Goal: Task Accomplishment & Management: Use online tool/utility

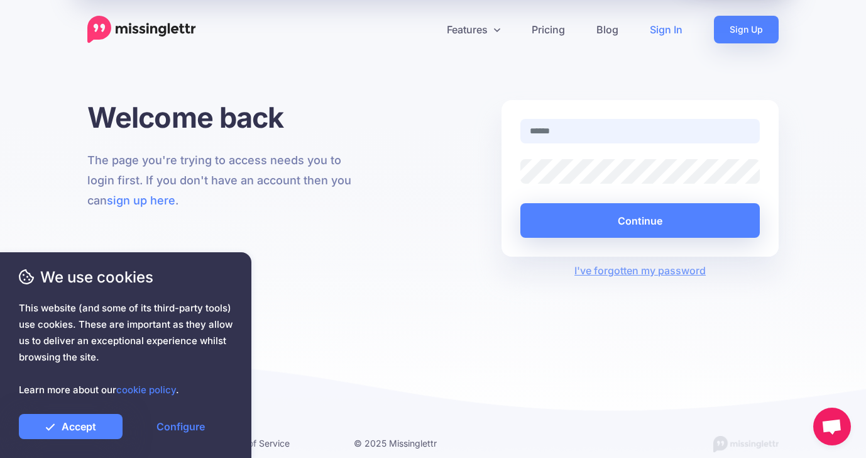
type input "**********"
drag, startPoint x: 71, startPoint y: 423, endPoint x: 79, endPoint y: 413, distance: 13.0
click at [72, 423] on link "Accept" at bounding box center [71, 426] width 104 height 25
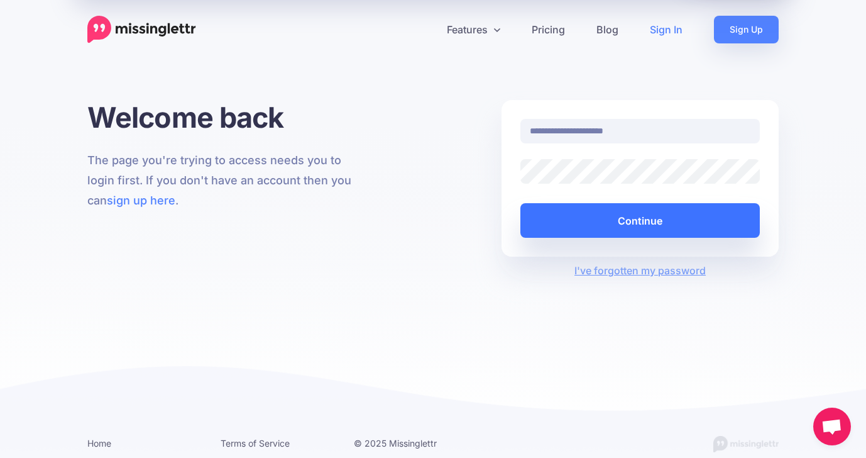
click at [705, 228] on button "Continue" at bounding box center [639, 220] width 239 height 35
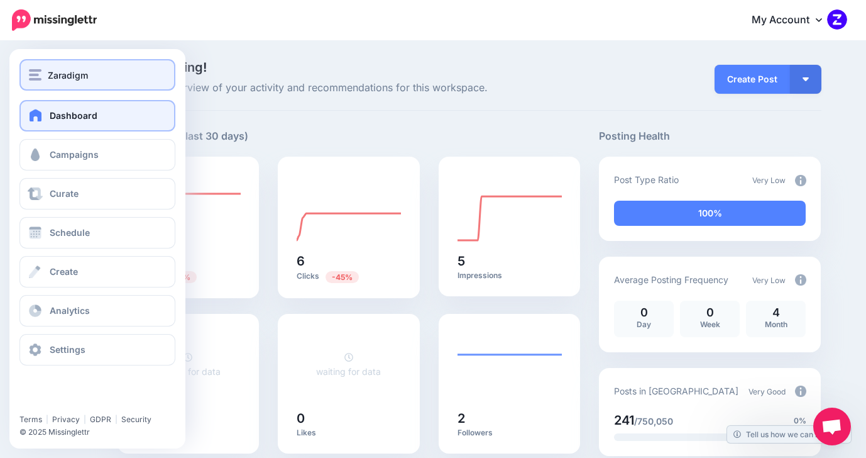
click at [30, 72] on img "button" at bounding box center [35, 74] width 13 height 11
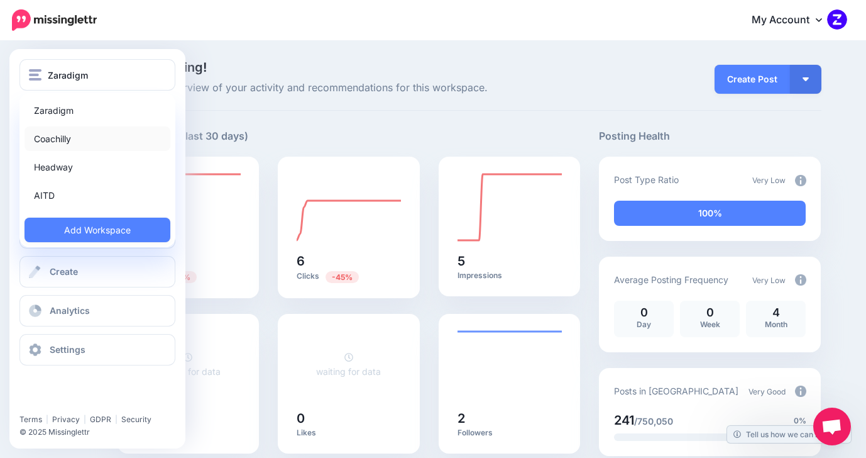
click at [57, 136] on link "Coachilly" at bounding box center [98, 138] width 146 height 25
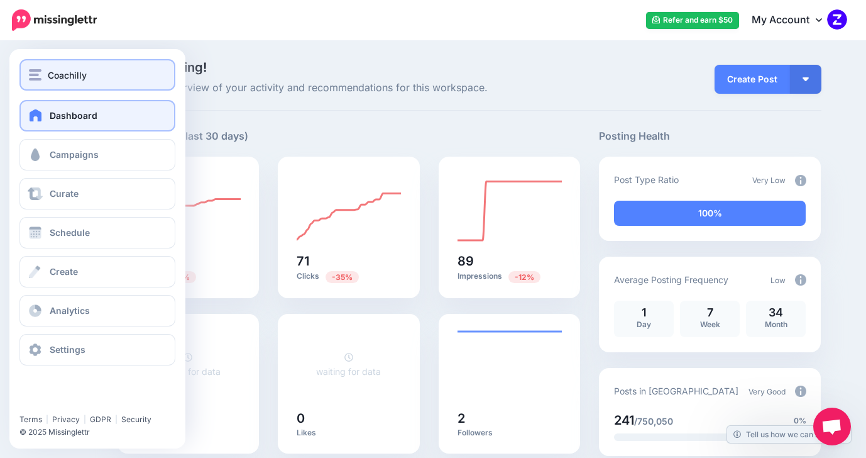
click at [99, 80] on div "Coachilly" at bounding box center [97, 75] width 137 height 14
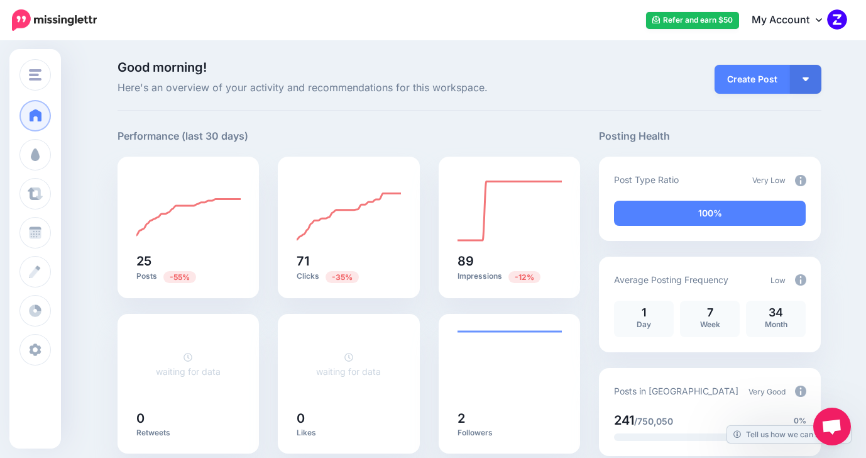
click at [515, 107] on div "Good morning! Here's an overview of your activity and recommendations for this …" at bounding box center [470, 86] width 704 height 50
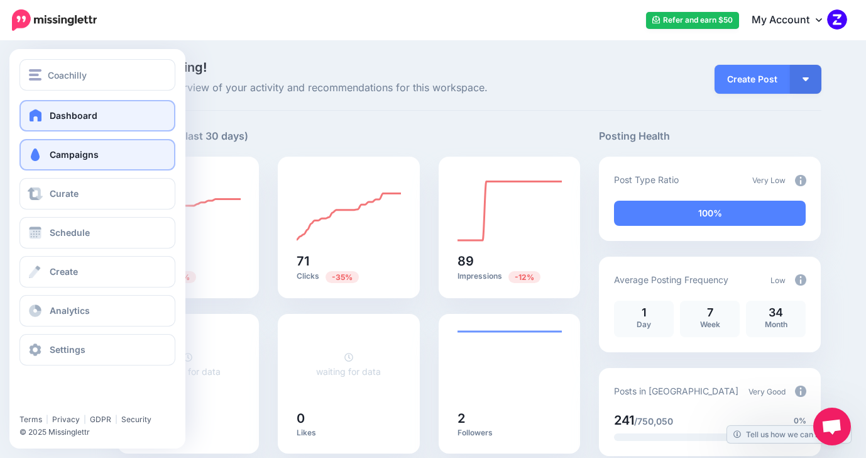
click at [82, 158] on span "Campaigns" at bounding box center [74, 154] width 49 height 11
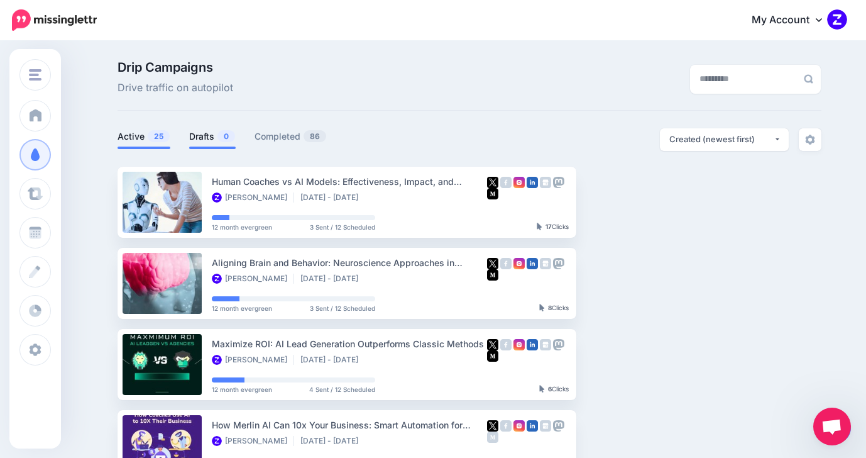
click at [205, 131] on link "Drafts 0" at bounding box center [212, 136] width 47 height 15
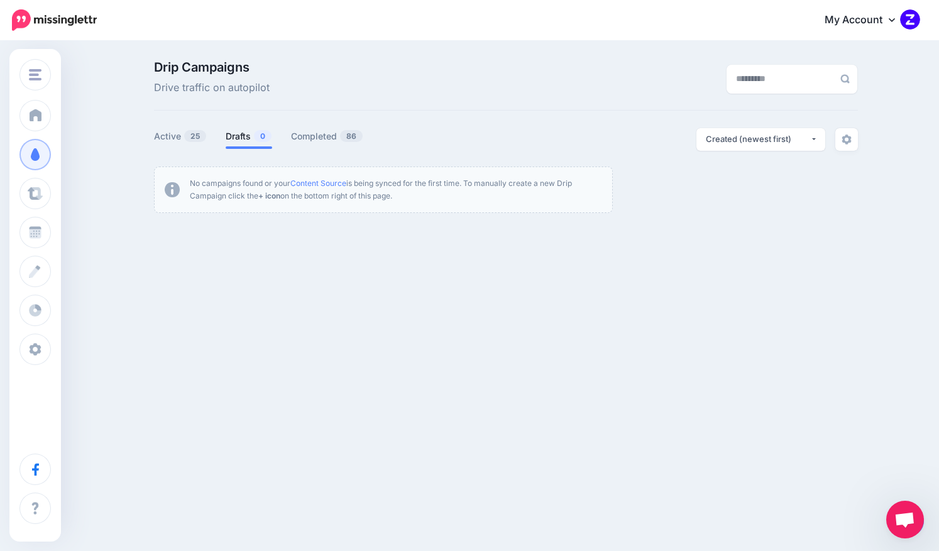
drag, startPoint x: 911, startPoint y: 527, endPoint x: 844, endPoint y: 433, distance: 115.8
click at [806, 427] on body "My Account Dashboard My Account Billing Logout" at bounding box center [469, 275] width 939 height 551
drag, startPoint x: 832, startPoint y: 400, endPoint x: 826, endPoint y: 368, distance: 32.6
click at [831, 388] on div "Coachilly Zaradigm Coachilly Headway AITD Add Workspace Dashboard Campaigns | |" at bounding box center [469, 275] width 939 height 551
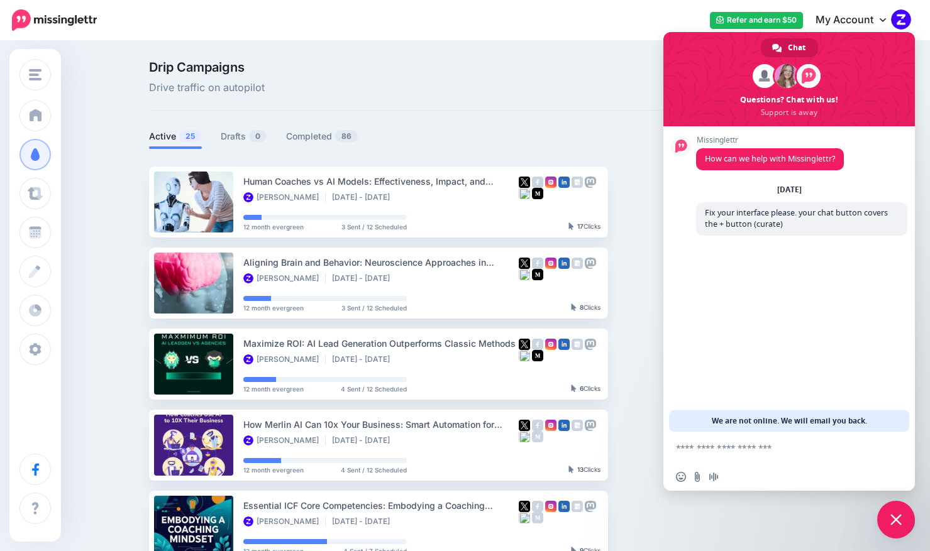
click at [892, 519] on span "Close chat" at bounding box center [895, 519] width 11 height 11
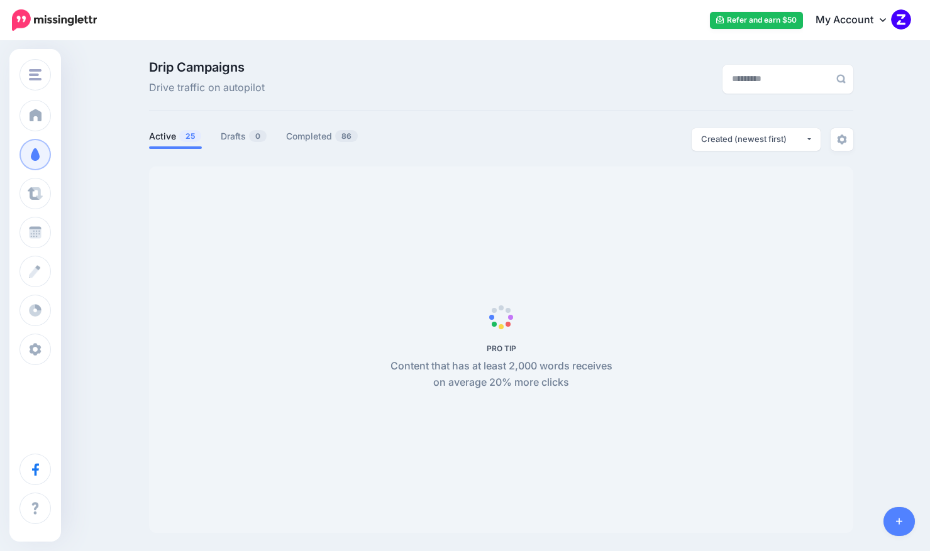
click at [902, 522] on link at bounding box center [899, 521] width 32 height 29
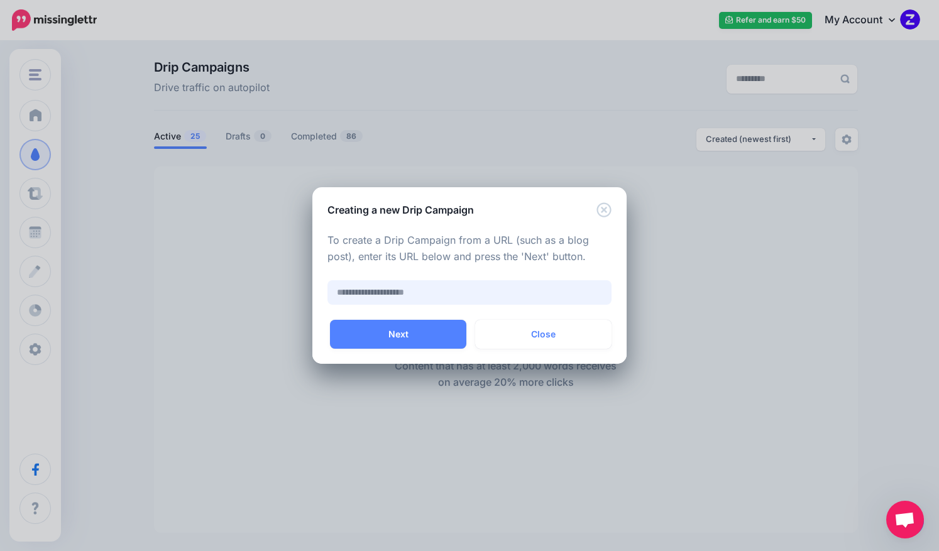
paste input "**********"
type input "**********"
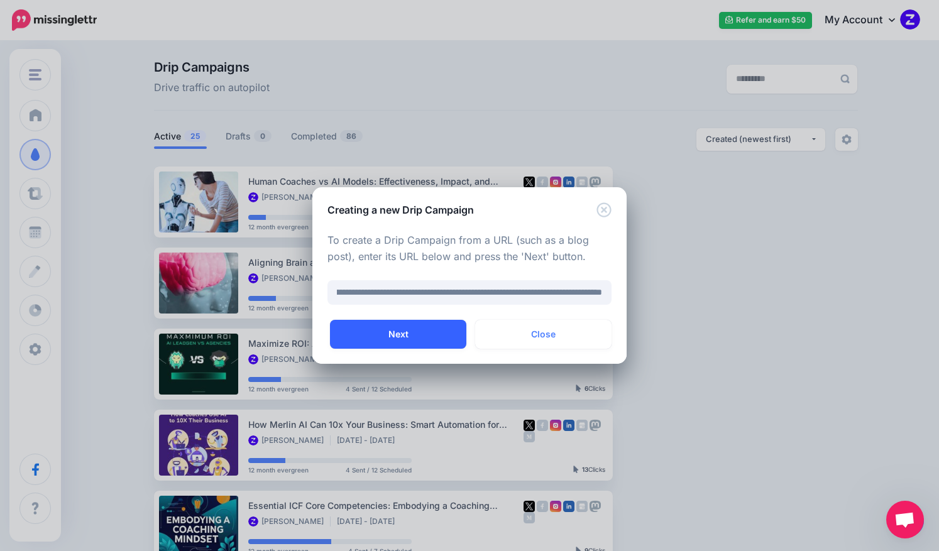
click at [412, 330] on button "Next" at bounding box center [398, 334] width 136 height 29
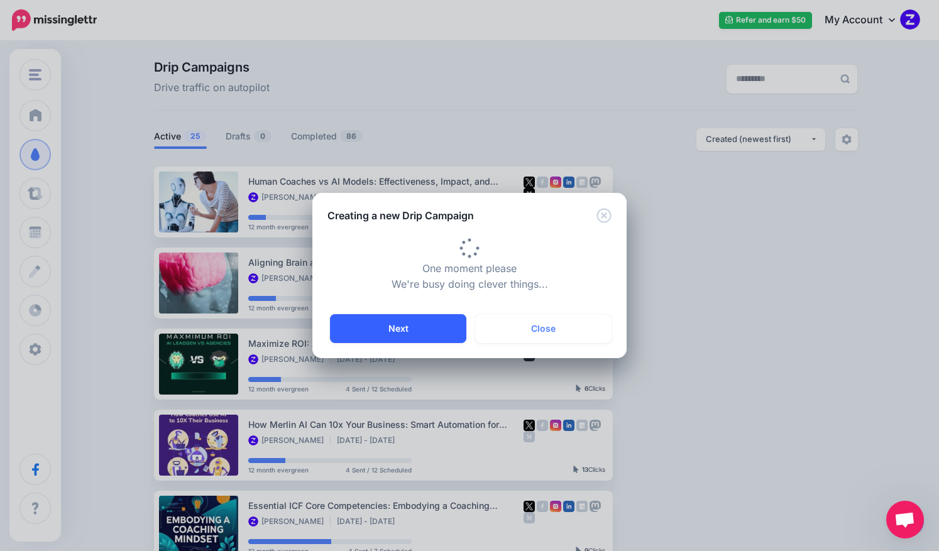
scroll to position [0, 0]
type input "**********"
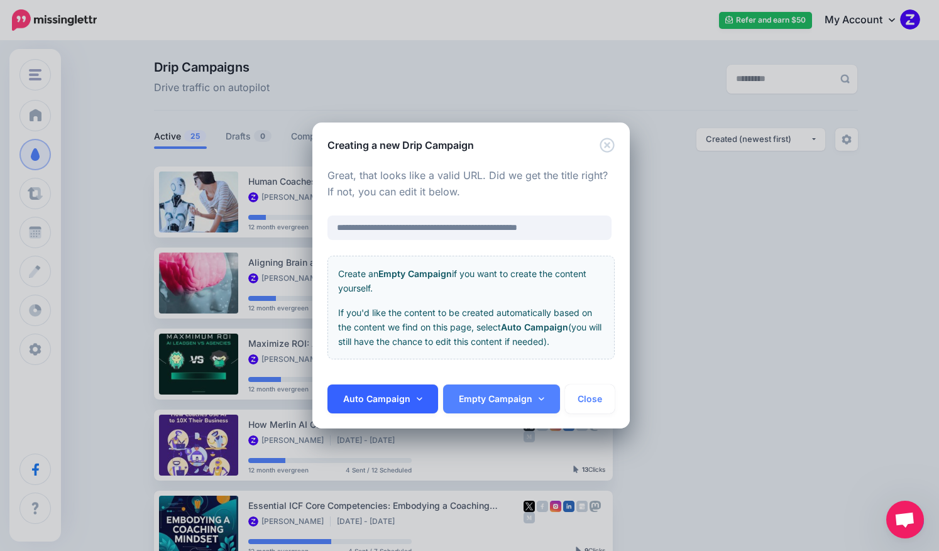
click at [421, 402] on link "Auto Campaign" at bounding box center [382, 399] width 111 height 29
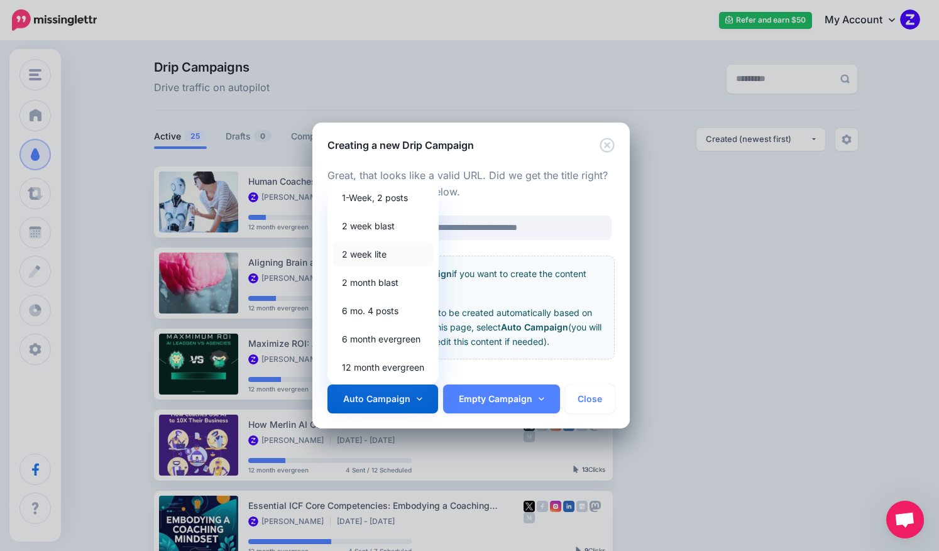
click at [360, 253] on link "2 week lite" at bounding box center [383, 254] width 101 height 25
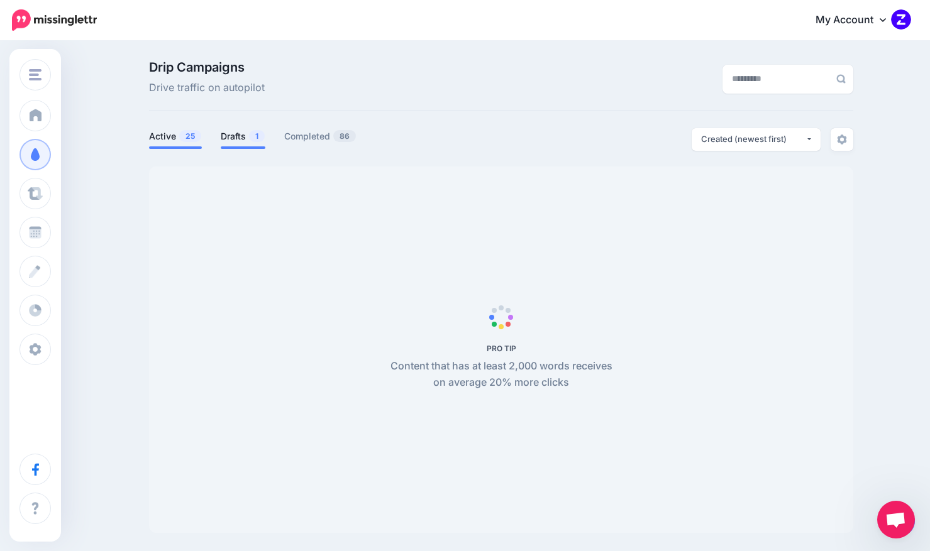
click at [239, 136] on link "Drafts 1" at bounding box center [243, 136] width 45 height 15
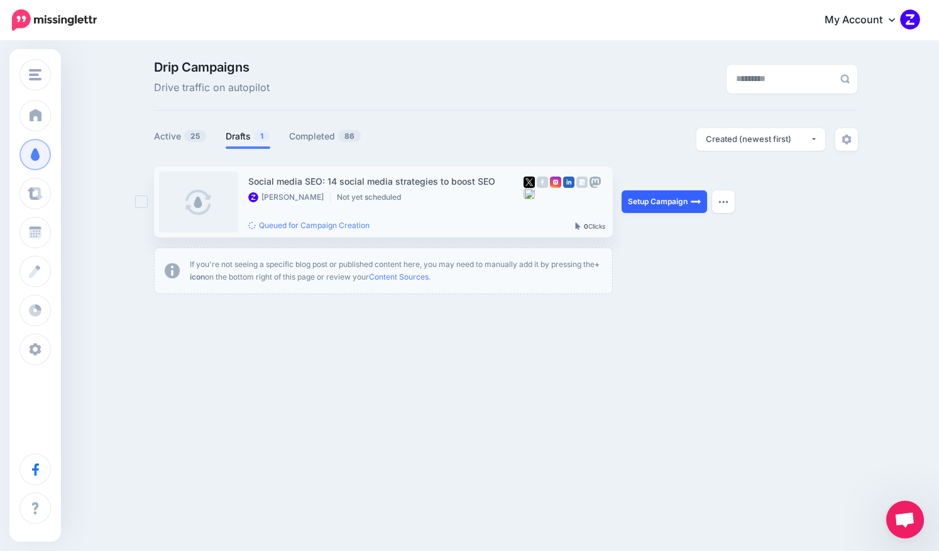
click at [666, 204] on link "Setup Campaign" at bounding box center [664, 201] width 85 height 23
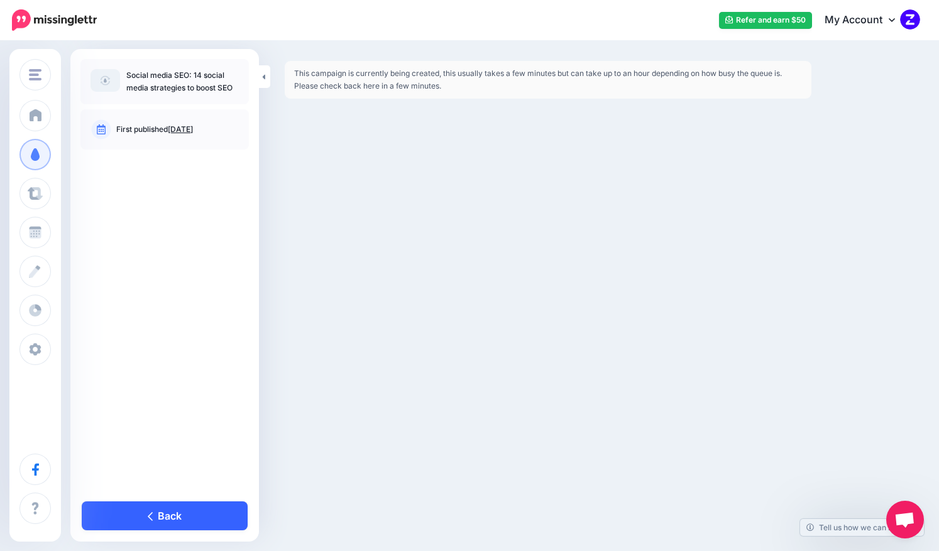
click at [225, 527] on link "Back" at bounding box center [165, 516] width 166 height 29
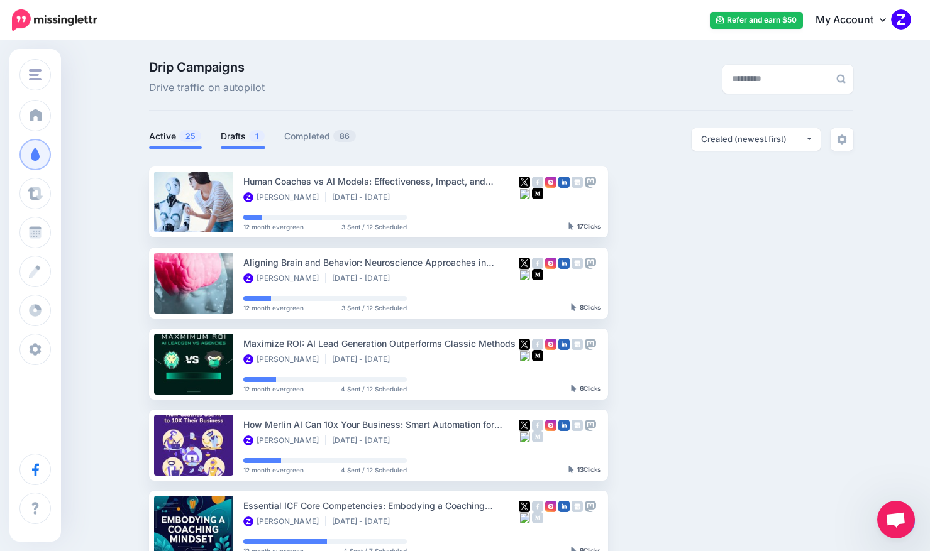
click at [234, 135] on link "Drafts 1" at bounding box center [243, 136] width 45 height 15
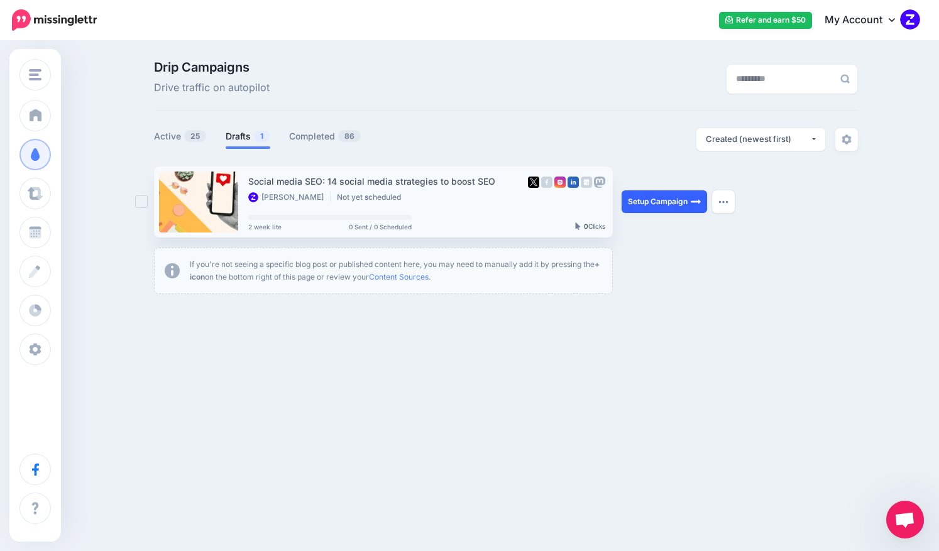
click at [671, 201] on link "Setup Campaign" at bounding box center [664, 201] width 85 height 23
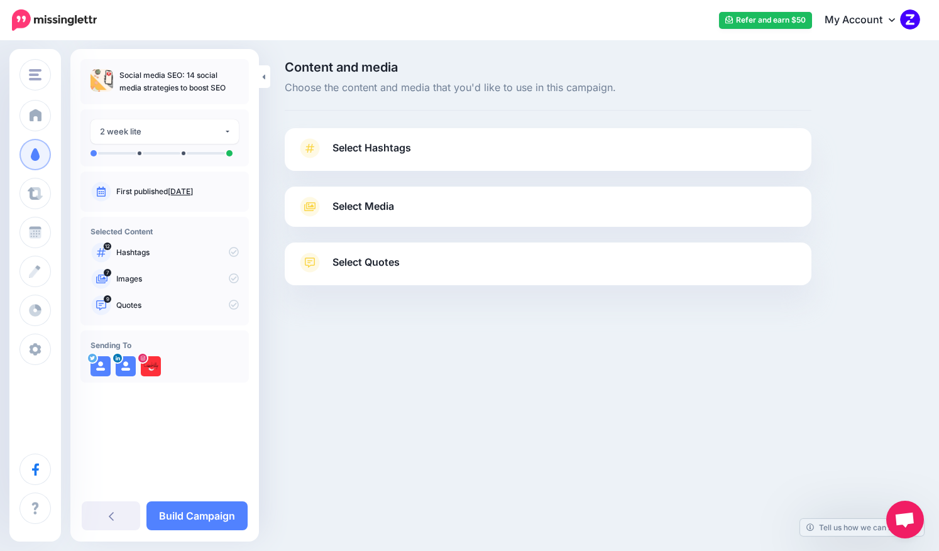
click at [412, 147] on link "Select Hashtags" at bounding box center [548, 154] width 502 height 33
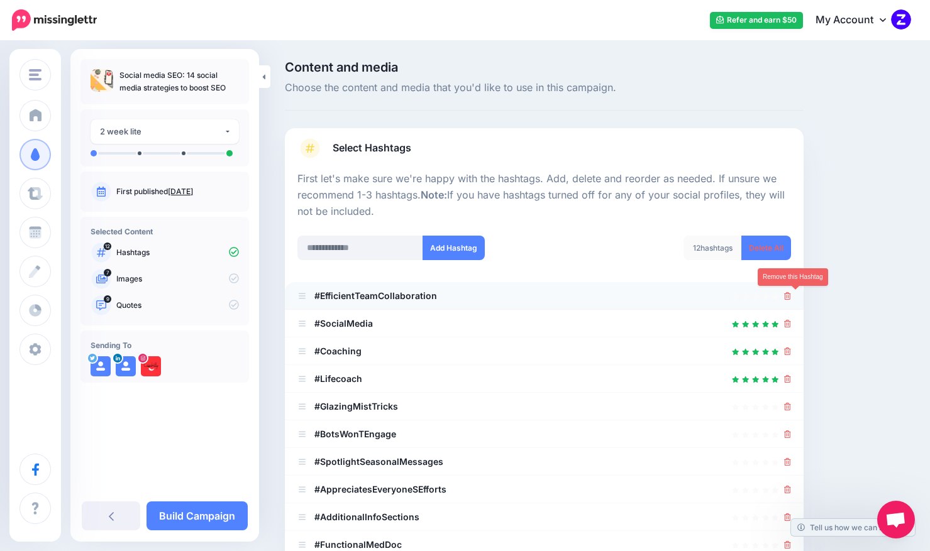
drag, startPoint x: 795, startPoint y: 295, endPoint x: 802, endPoint y: 325, distance: 31.0
click at [791, 295] on icon at bounding box center [787, 296] width 7 height 8
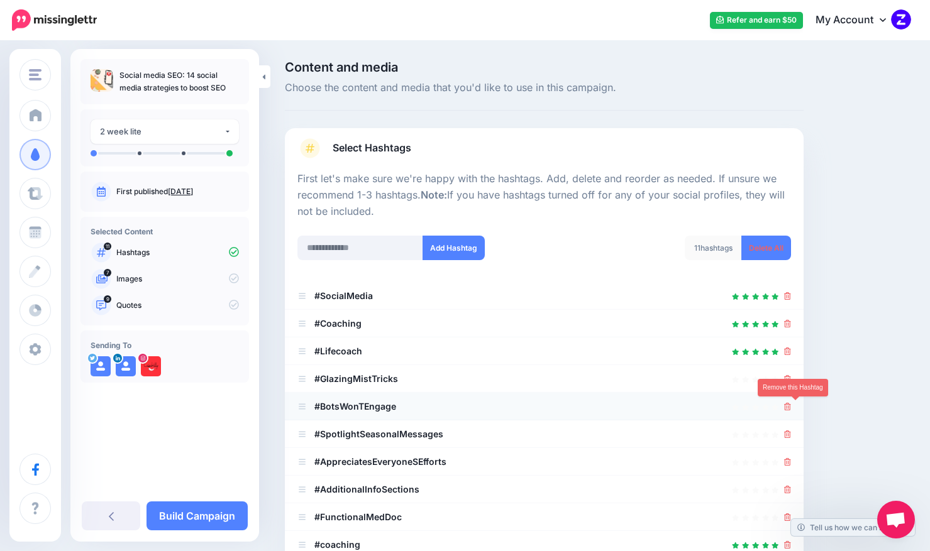
click at [791, 405] on icon at bounding box center [787, 407] width 7 height 8
click at [791, 405] on link at bounding box center [784, 406] width 14 height 11
click at [791, 431] on icon at bounding box center [787, 435] width 7 height 8
click at [791, 405] on link at bounding box center [784, 406] width 14 height 11
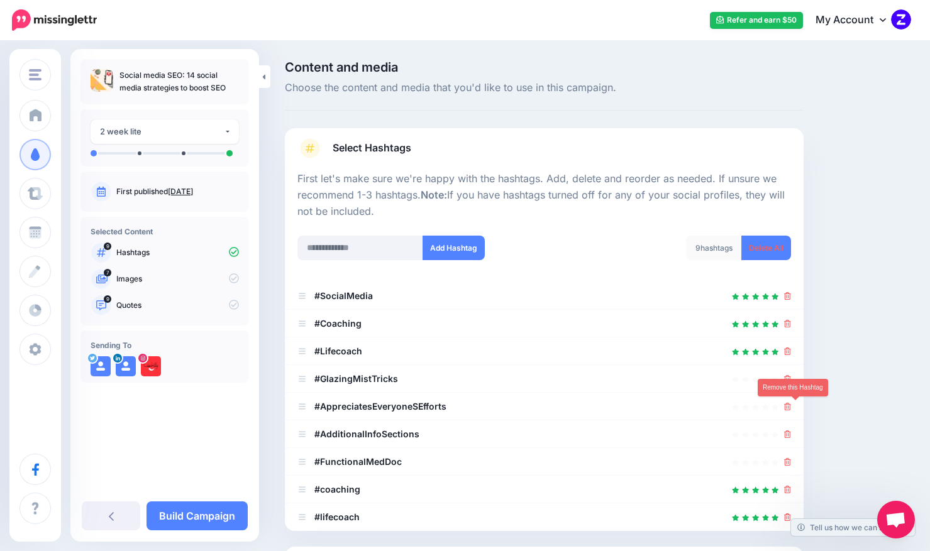
click at [791, 405] on icon at bounding box center [787, 407] width 7 height 8
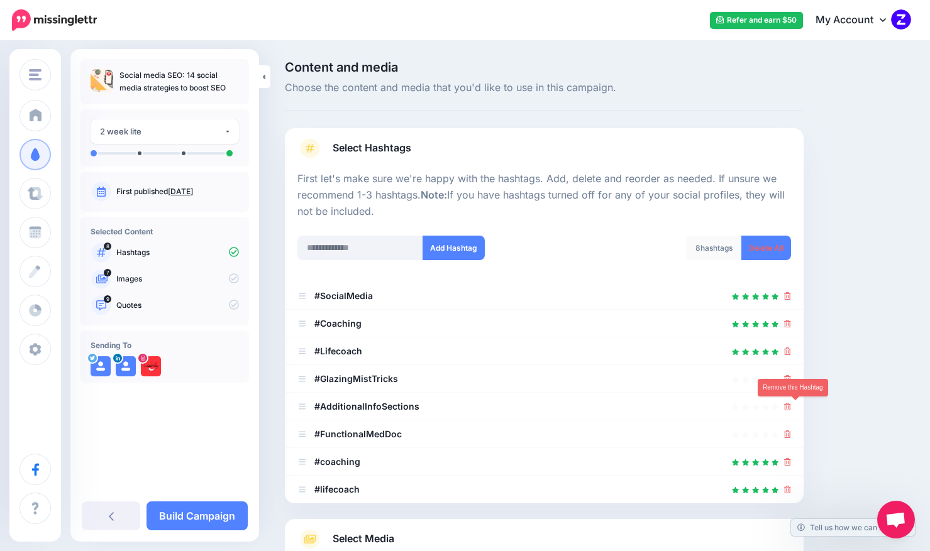
click at [791, 405] on icon at bounding box center [787, 407] width 7 height 8
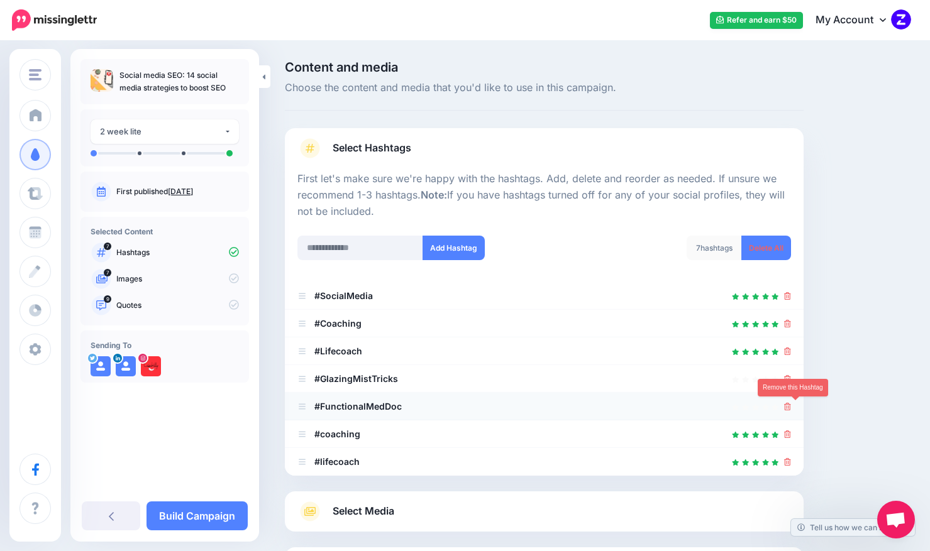
click at [791, 405] on icon at bounding box center [787, 407] width 7 height 8
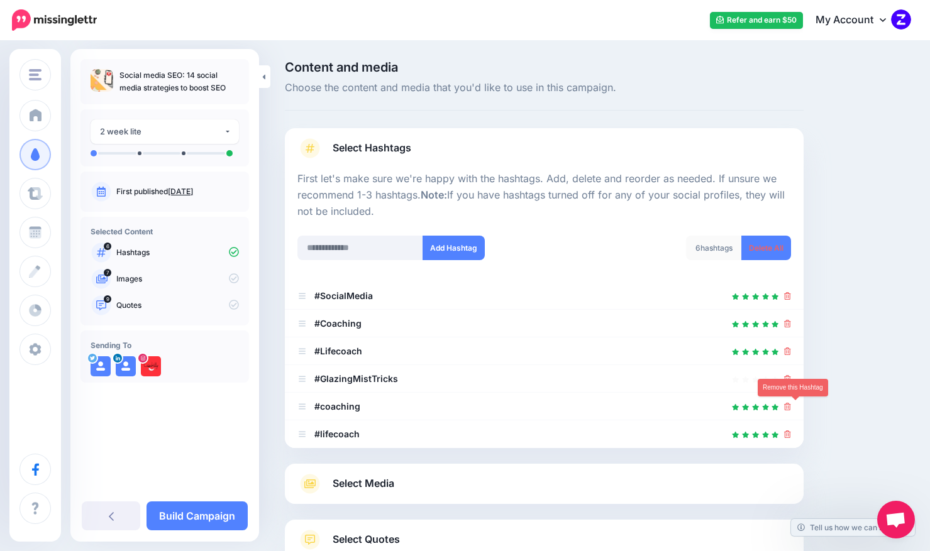
click at [791, 405] on icon at bounding box center [787, 407] width 7 height 8
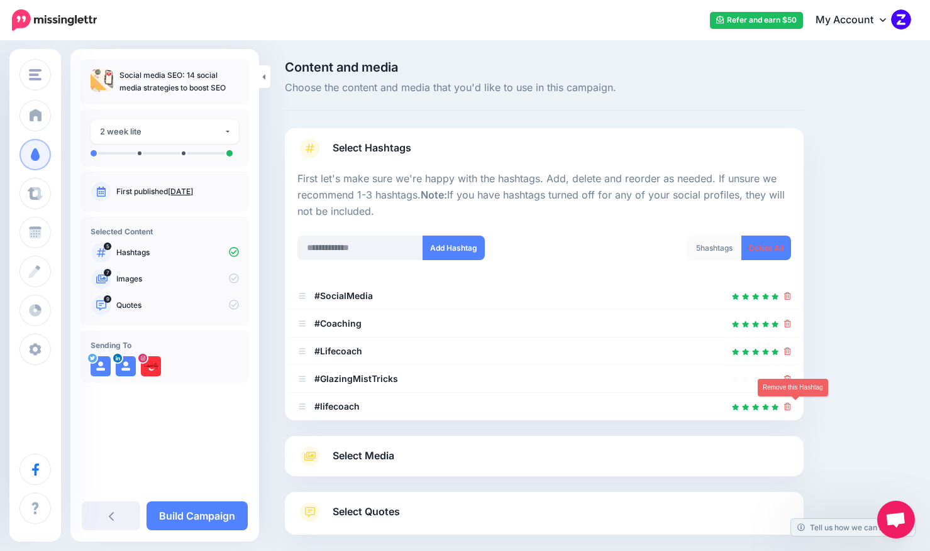
click at [791, 405] on icon at bounding box center [787, 407] width 7 height 8
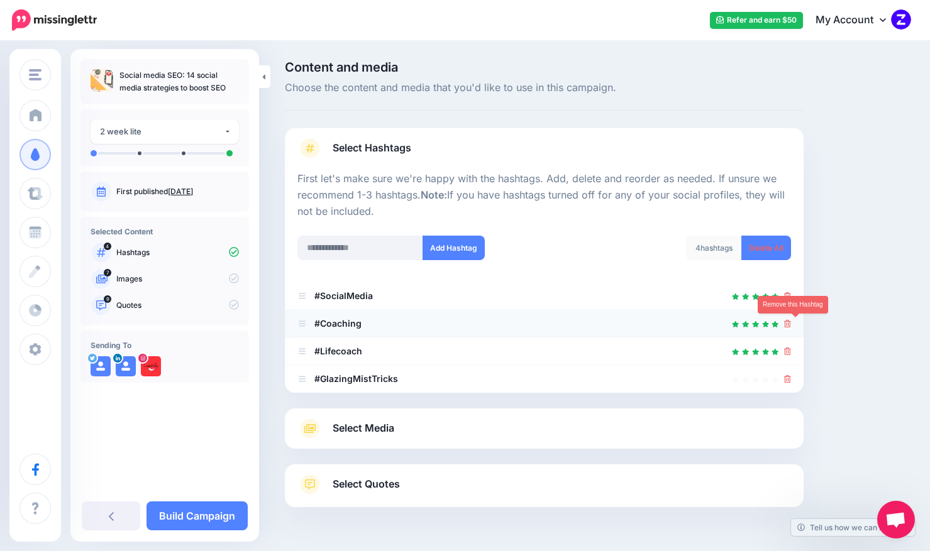
click at [791, 324] on icon at bounding box center [787, 324] width 7 height 8
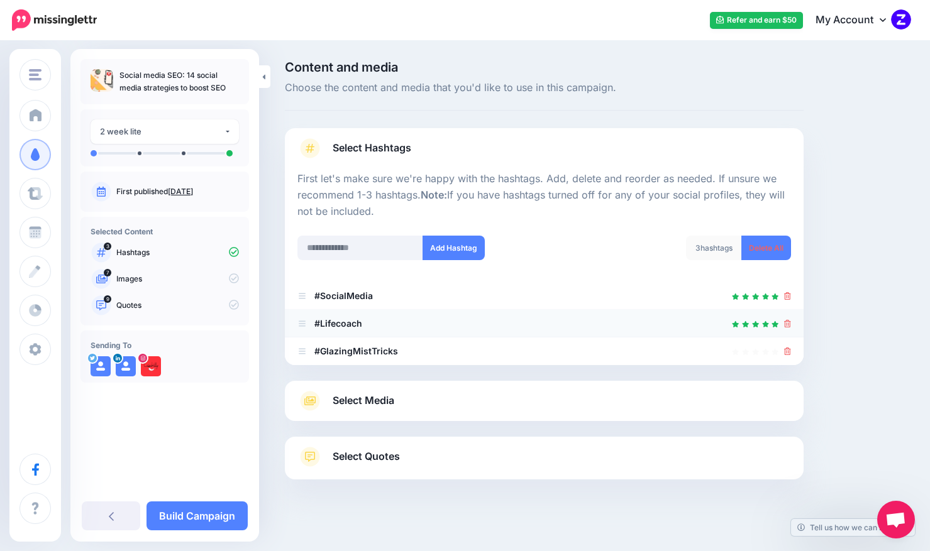
click at [799, 324] on li "#Lifecoach" at bounding box center [544, 324] width 519 height 28
click at [791, 351] on icon at bounding box center [787, 352] width 7 height 8
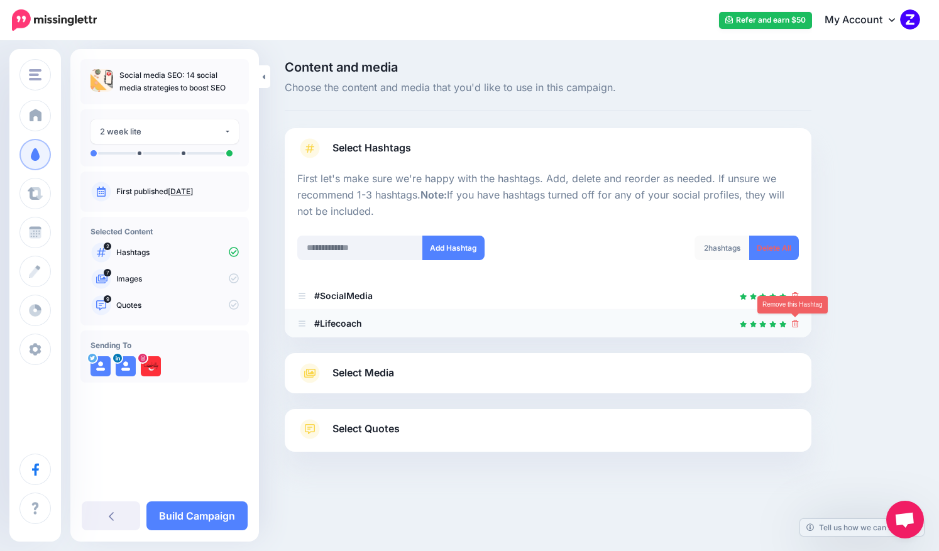
click at [794, 323] on icon at bounding box center [795, 324] width 7 height 8
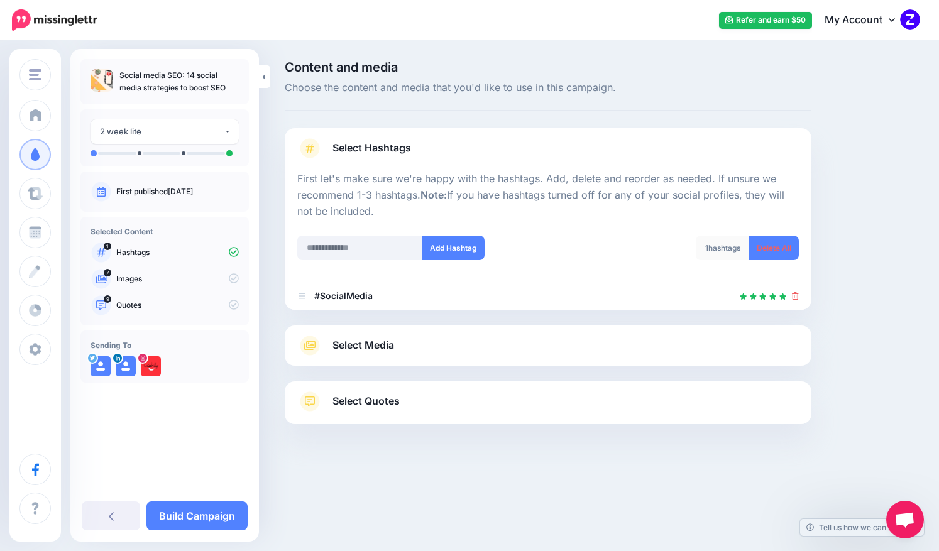
click at [456, 342] on link "Select Media" at bounding box center [548, 346] width 502 height 20
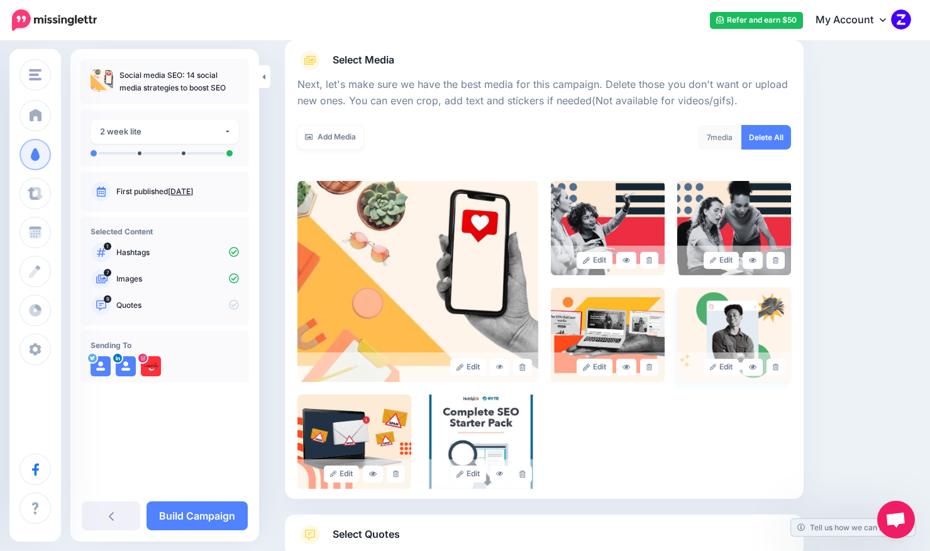
scroll to position [185, 0]
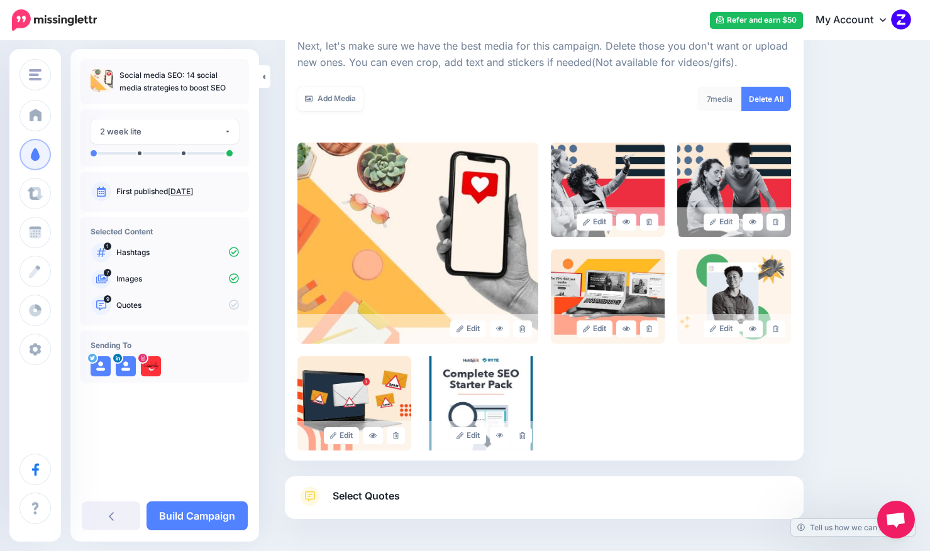
drag, startPoint x: 537, startPoint y: 503, endPoint x: 634, endPoint y: 472, distance: 101.8
click at [538, 503] on link "Select Quotes" at bounding box center [543, 503] width 493 height 33
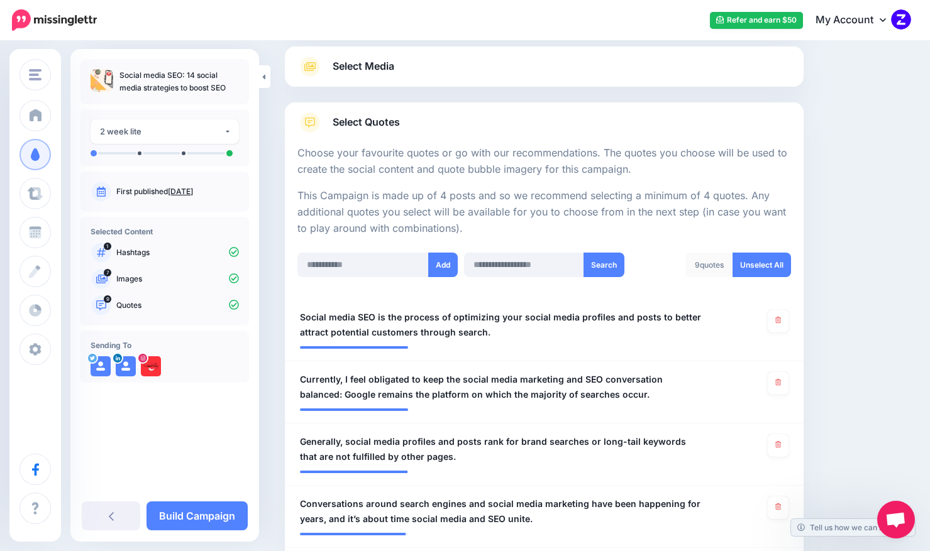
scroll to position [0, 0]
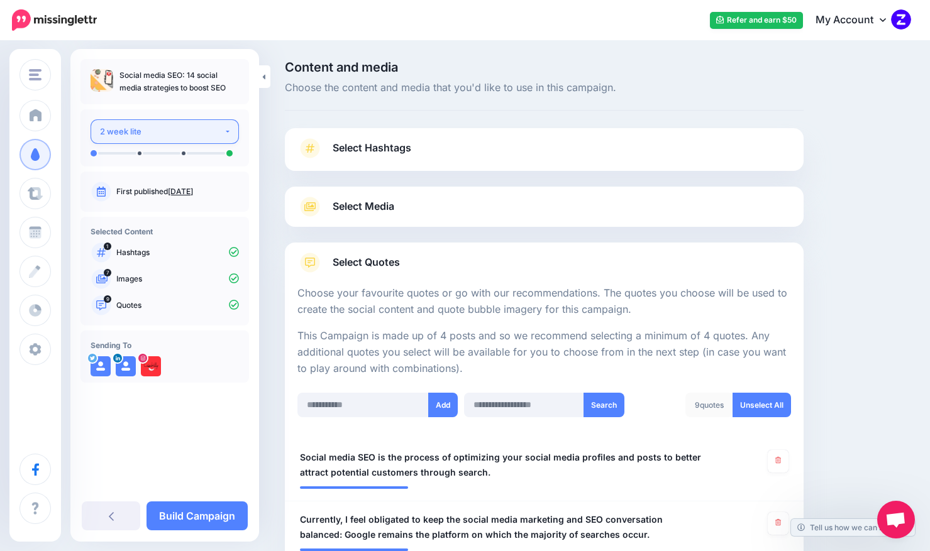
click at [199, 133] on div "2 week lite" at bounding box center [162, 131] width 124 height 14
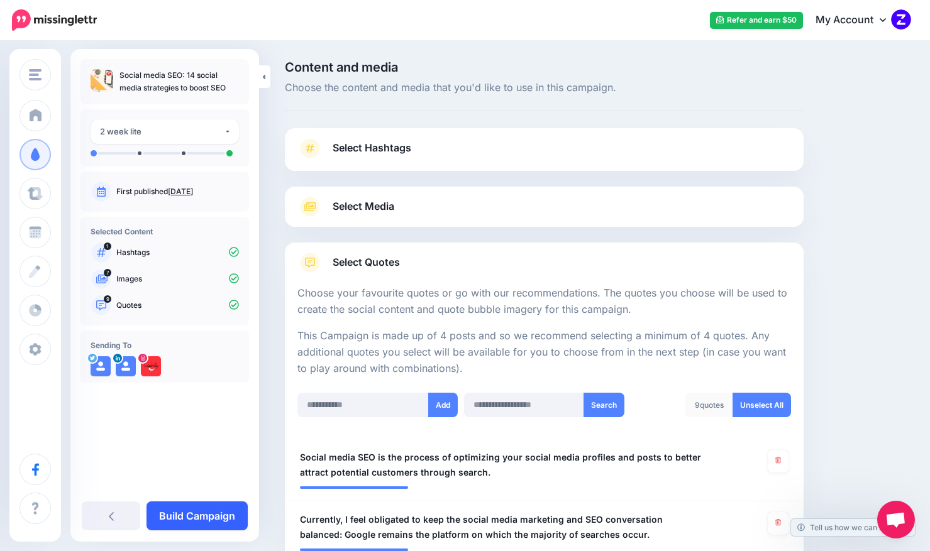
click at [211, 512] on link "Build Campaign" at bounding box center [196, 516] width 101 height 29
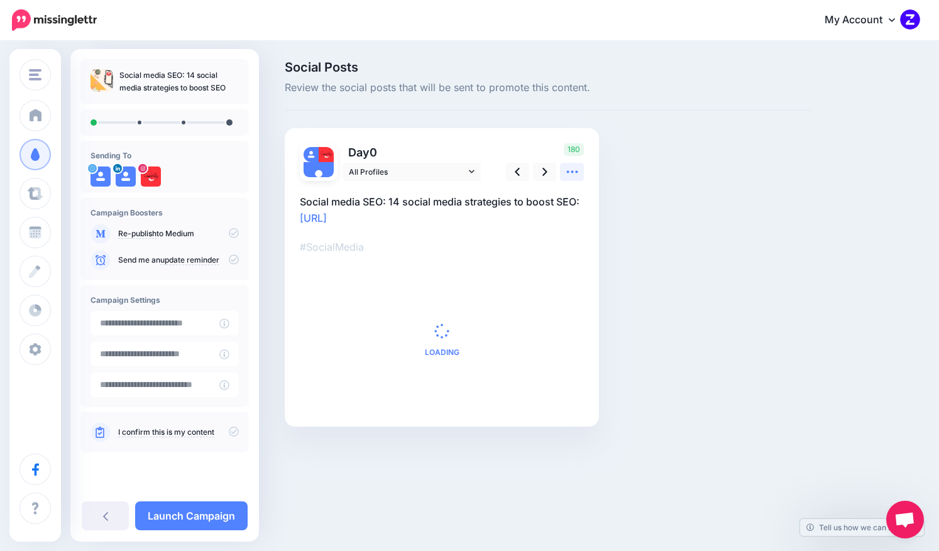
click at [576, 171] on icon at bounding box center [571, 172] width 11 height 3
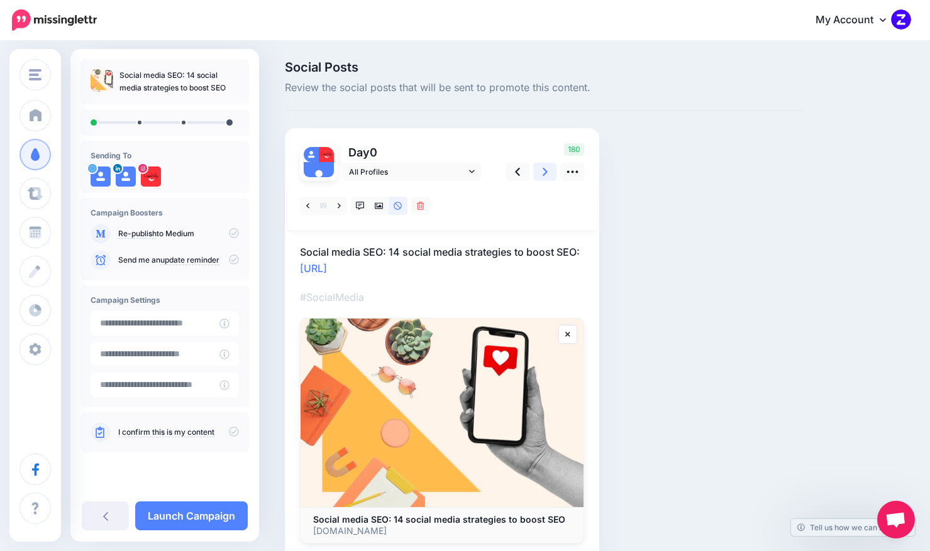
click at [539, 172] on link at bounding box center [545, 172] width 24 height 18
type textarea "**********"
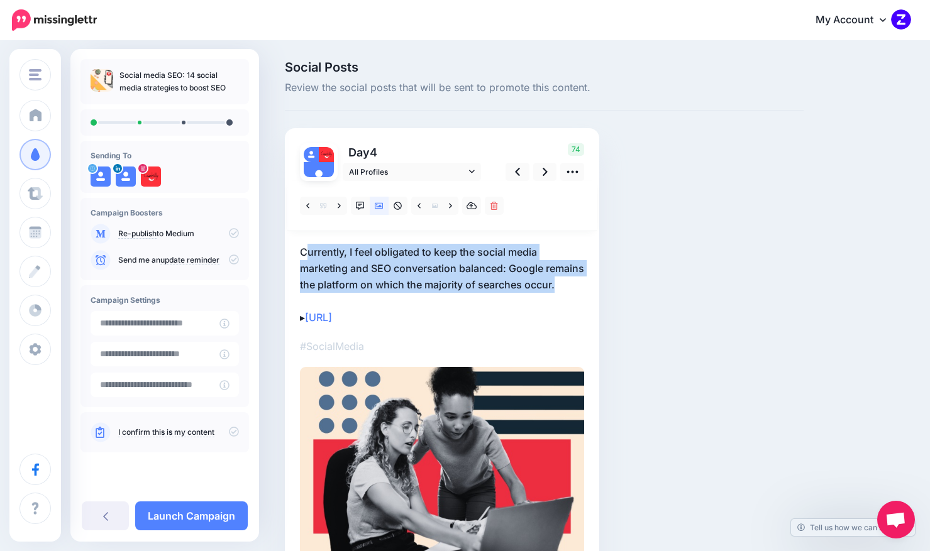
drag, startPoint x: 305, startPoint y: 246, endPoint x: 396, endPoint y: 306, distance: 109.3
click at [385, 305] on p "Currently, I feel obligated to keep the social media marketing and SEO conversa…" at bounding box center [442, 285] width 284 height 82
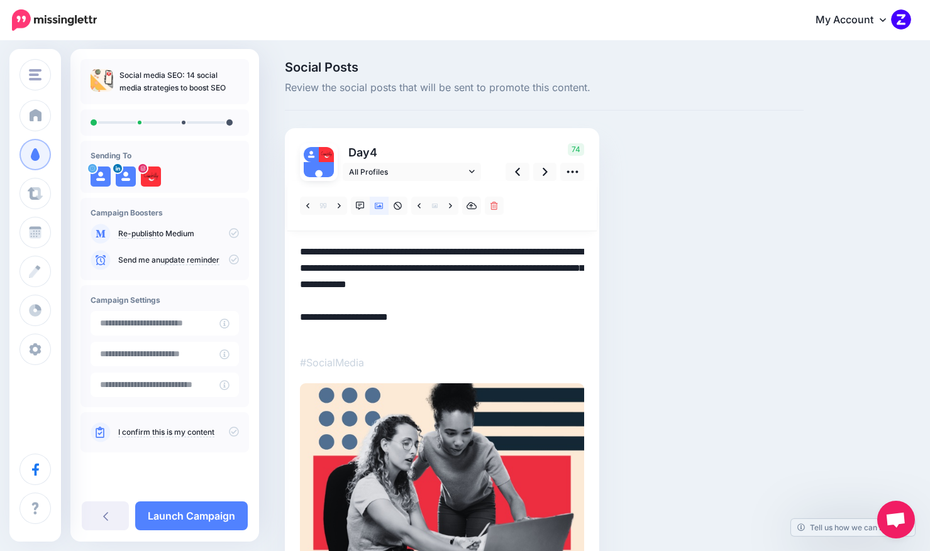
drag, startPoint x: 329, startPoint y: 251, endPoint x: 357, endPoint y: 311, distance: 65.2
click at [357, 311] on div "Day 4 All Profiles" at bounding box center [442, 357] width 314 height 459
drag, startPoint x: 320, startPoint y: 305, endPoint x: 319, endPoint y: 237, distance: 68.5
click at [319, 237] on div "▸" at bounding box center [442, 377] width 284 height 392
click at [766, 311] on div "Social Posts Review the social posts that will be sent to promote this content.…" at bounding box center [543, 343] width 537 height 564
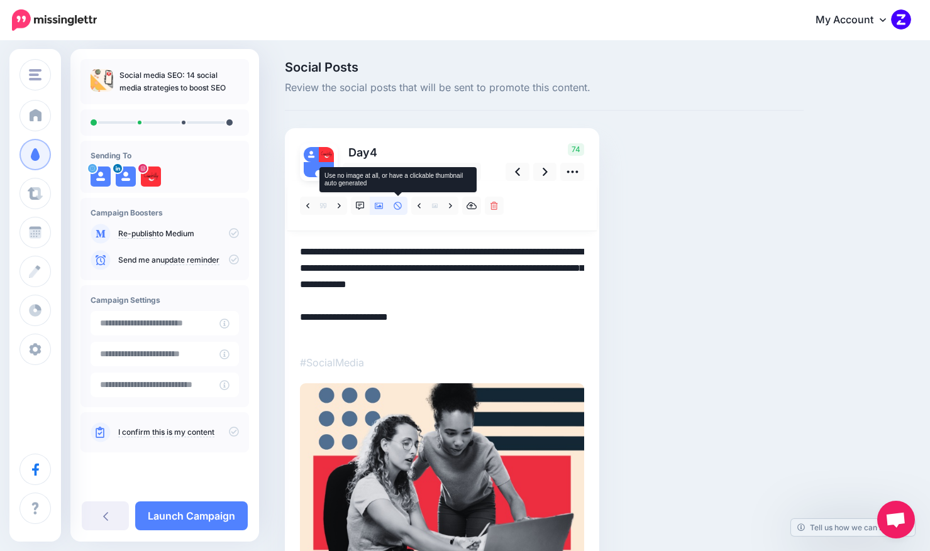
click at [397, 206] on icon at bounding box center [397, 206] width 8 height 8
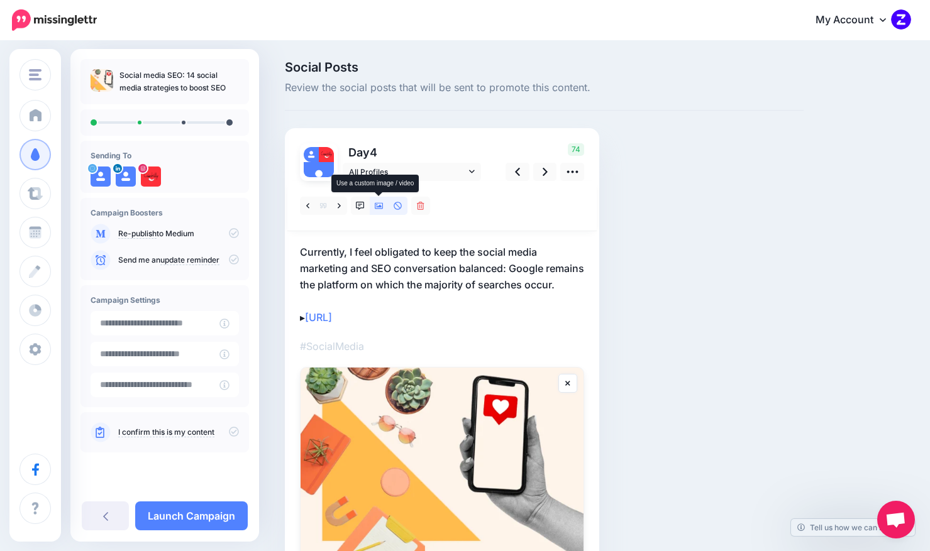
click at [378, 210] on icon at bounding box center [379, 206] width 9 height 9
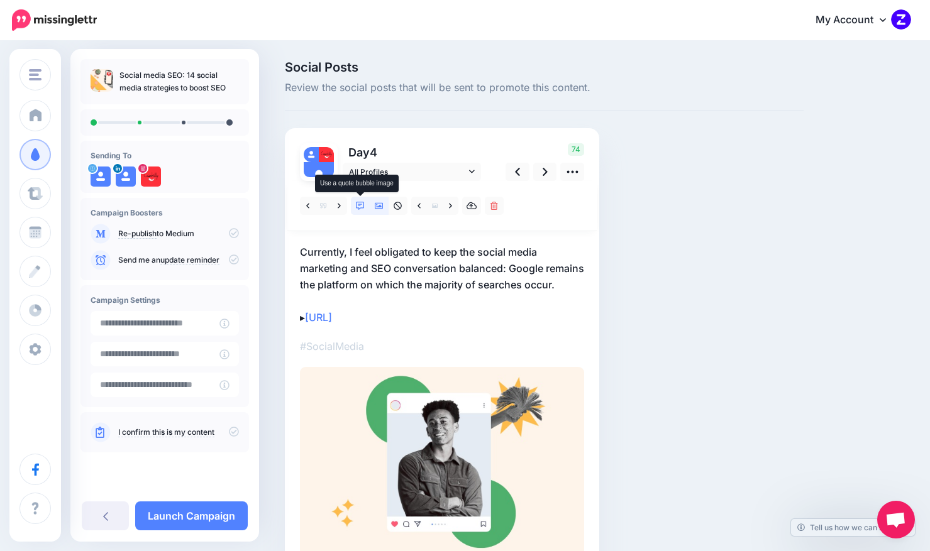
click at [360, 205] on icon at bounding box center [360, 206] width 9 height 9
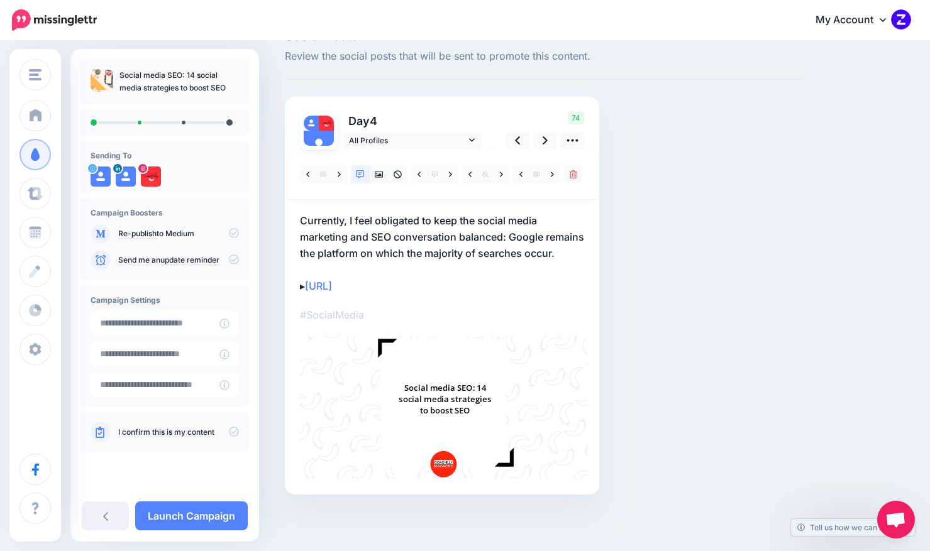
scroll to position [48, 0]
click at [554, 165] on link at bounding box center [552, 174] width 16 height 18
click at [502, 170] on icon at bounding box center [501, 174] width 3 height 9
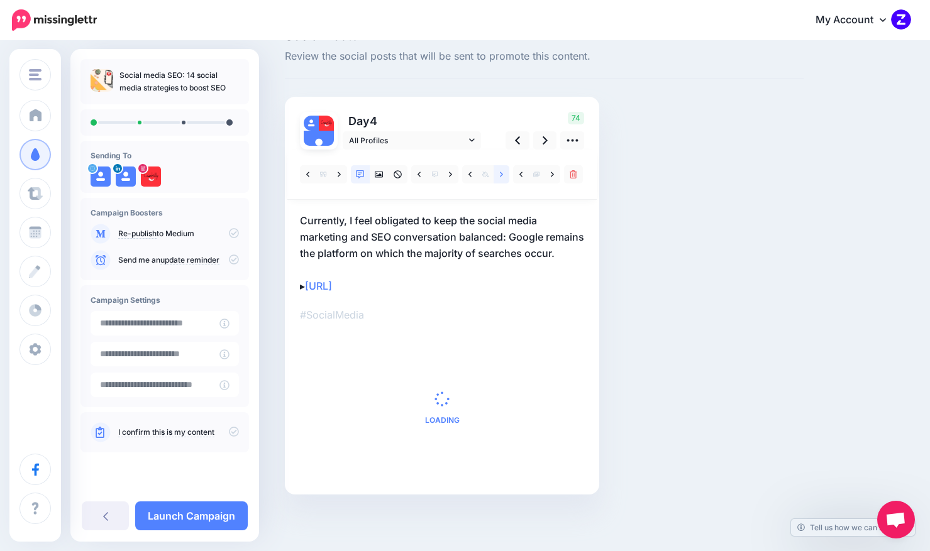
click at [502, 170] on icon at bounding box center [501, 174] width 3 height 9
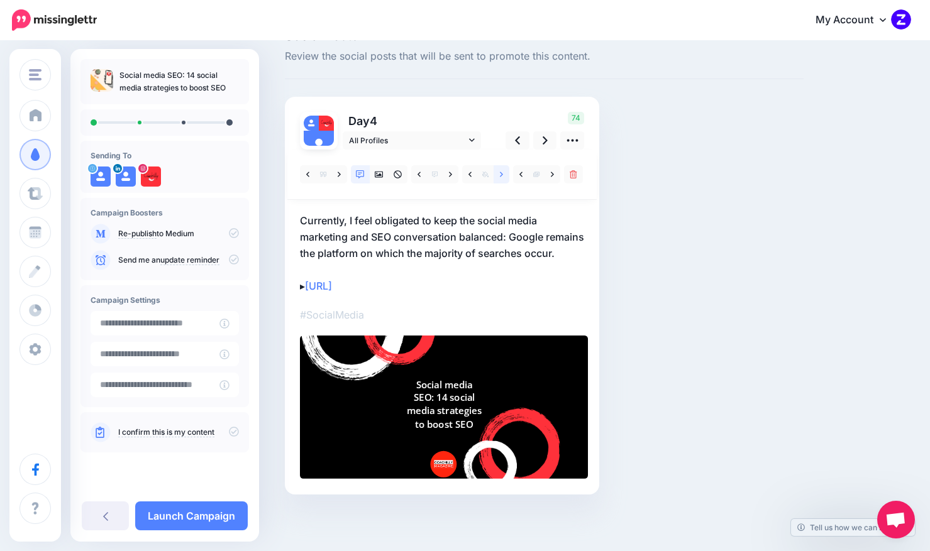
click at [506, 165] on link at bounding box center [501, 174] width 16 height 18
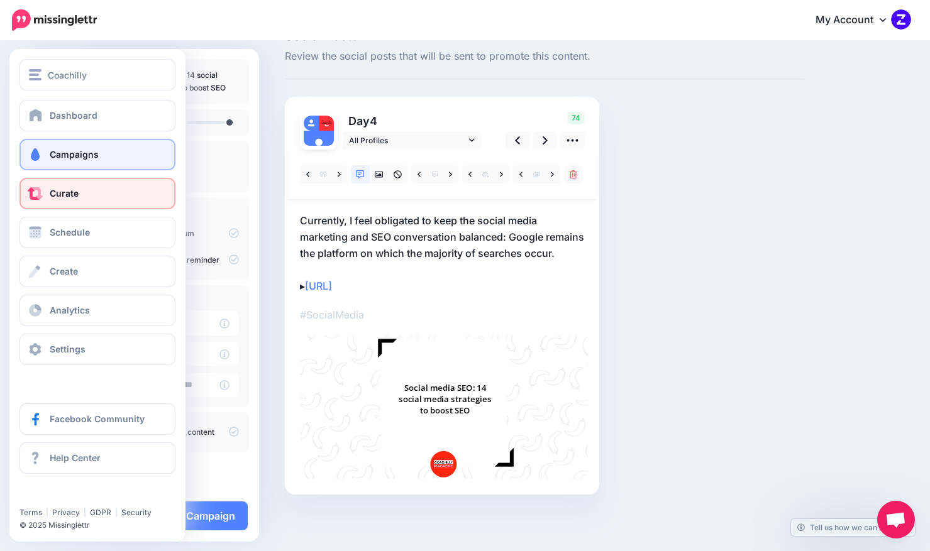
click at [53, 189] on span "Curate" at bounding box center [64, 193] width 29 height 11
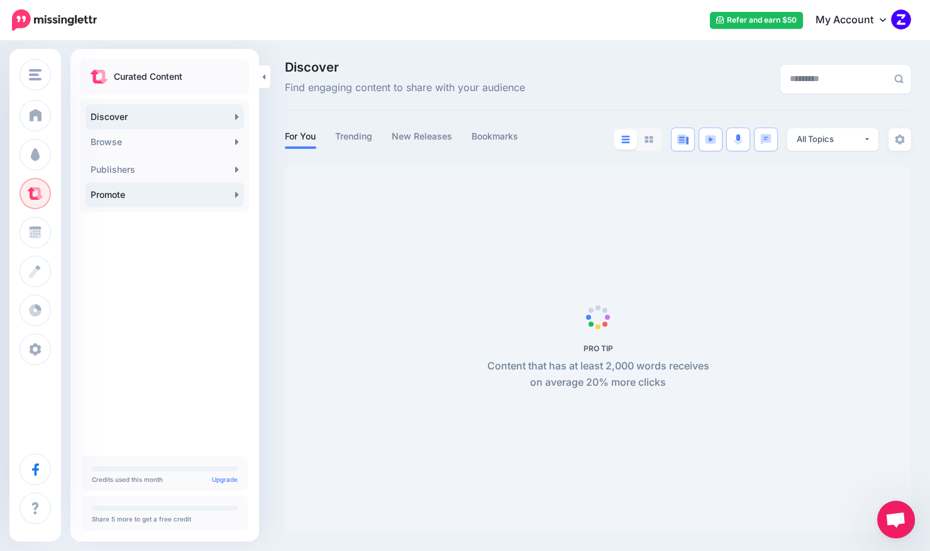
click at [123, 199] on link "Promote" at bounding box center [164, 194] width 158 height 25
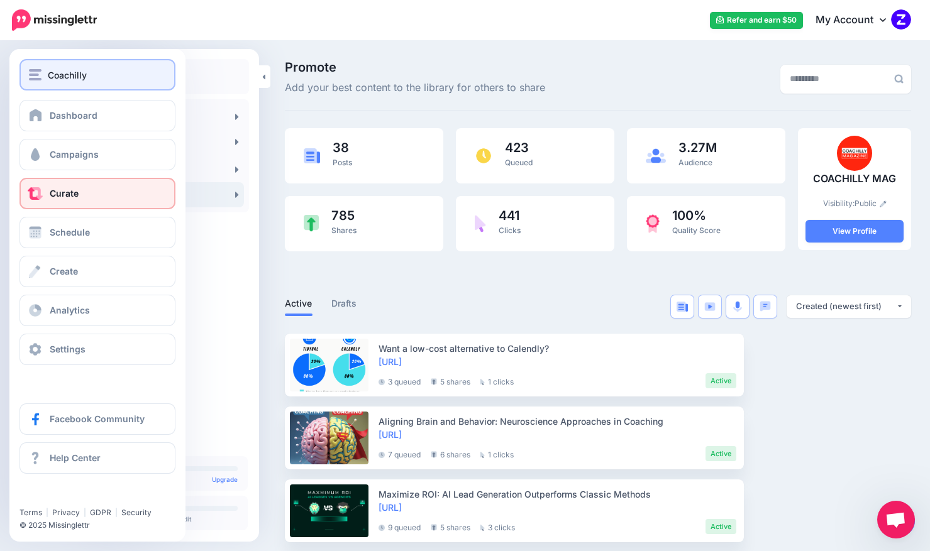
click at [67, 70] on span "Coachilly" at bounding box center [67, 75] width 39 height 14
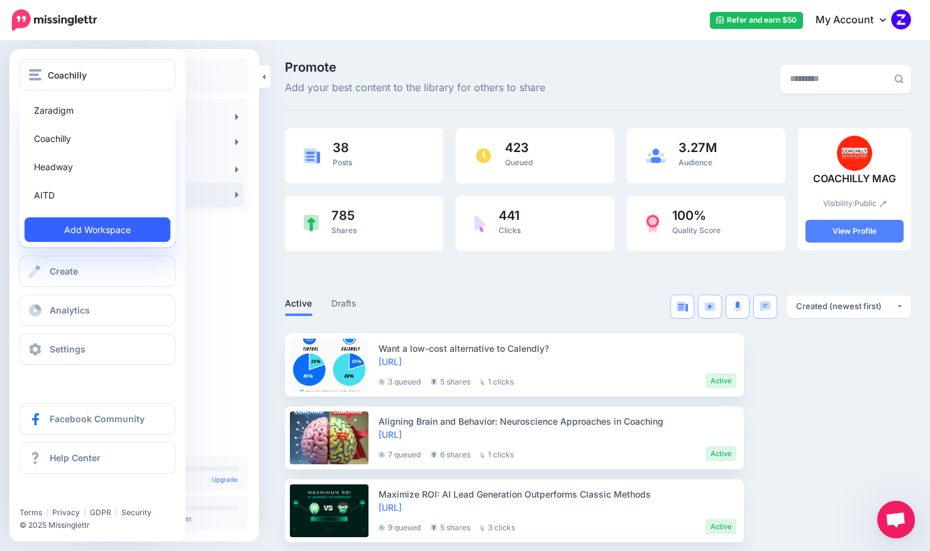
click at [95, 226] on link "Add Workspace" at bounding box center [98, 229] width 146 height 25
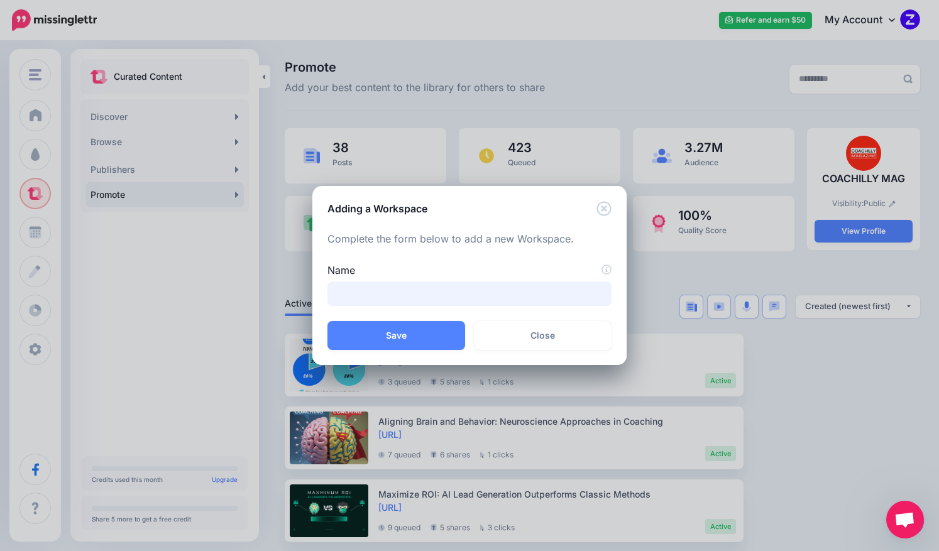
click at [448, 302] on input "Name" at bounding box center [469, 294] width 284 height 25
type input "*******"
click at [405, 342] on button "Save" at bounding box center [396, 335] width 138 height 29
